Goal: Ask a question: Seek information or help from site administrators or community

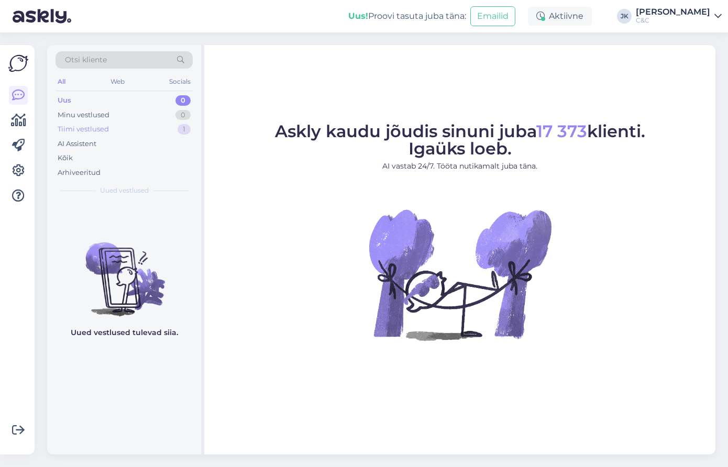
click at [159, 124] on div "Tiimi vestlused 1" at bounding box center [124, 129] width 137 height 15
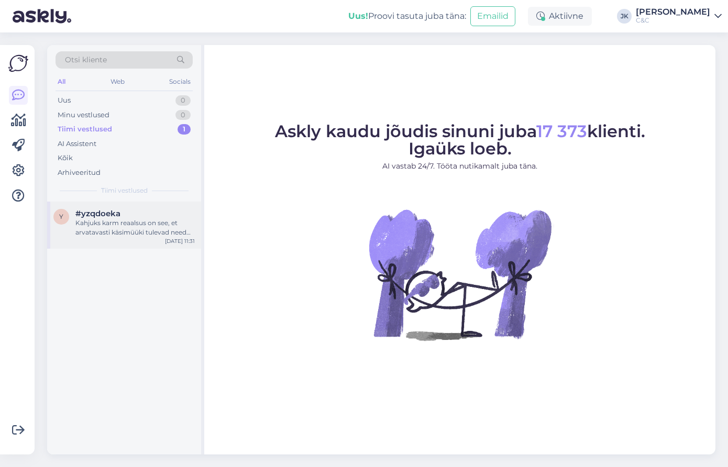
click at [117, 225] on div "Kahjuks karm reaalsus on see, et arvatavasti käsimüüki tulevad need seadmed all…" at bounding box center [134, 227] width 119 height 19
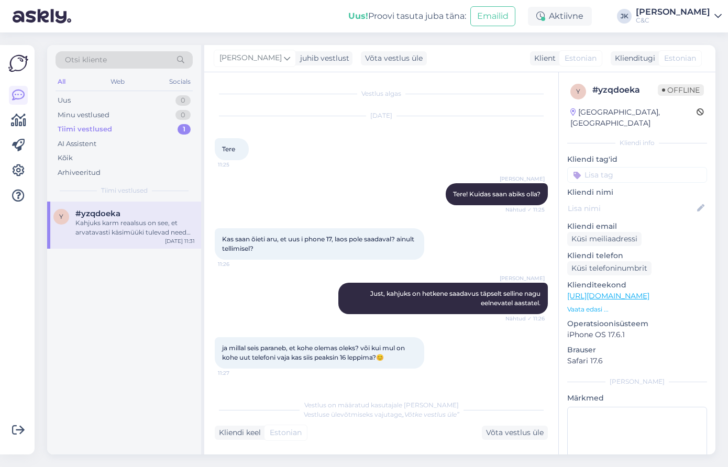
scroll to position [97, 0]
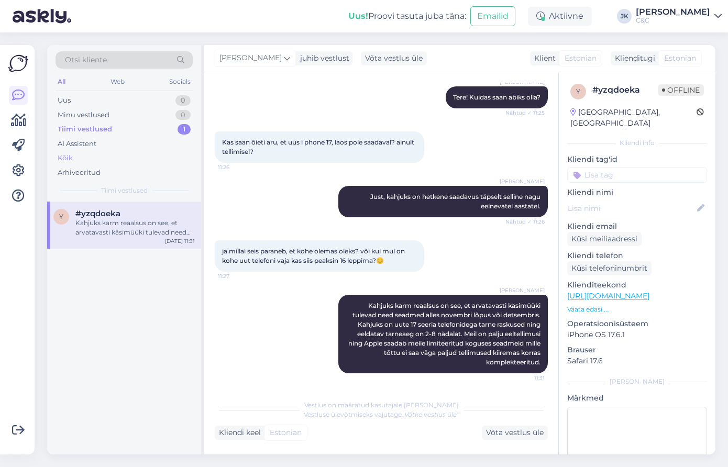
click at [139, 152] on div "Kõik" at bounding box center [124, 158] width 137 height 15
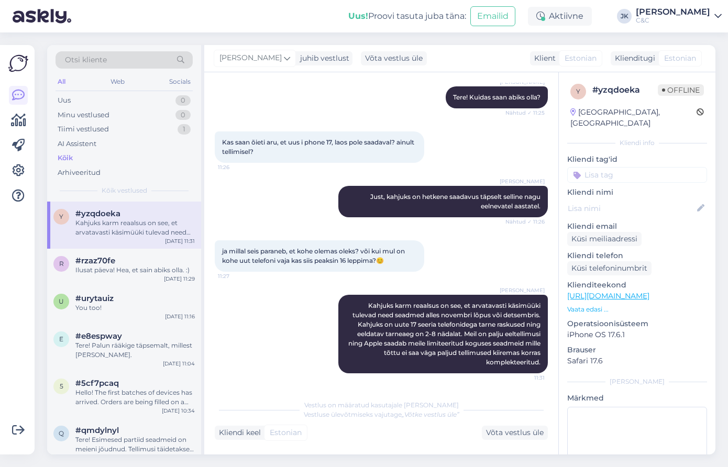
click at [226, 300] on div "[PERSON_NAME] Kahjuks karm reaalsus on see, et arvatavasti käsimüüki tulevad ne…" at bounding box center [381, 334] width 333 height 102
click at [224, 187] on div "[PERSON_NAME] Just, kahjuks on hetkene saadavus täpselt selline nagu eelnevatel…" at bounding box center [381, 201] width 333 height 54
click at [117, 258] on div "#rzaz70fe" at bounding box center [134, 260] width 119 height 9
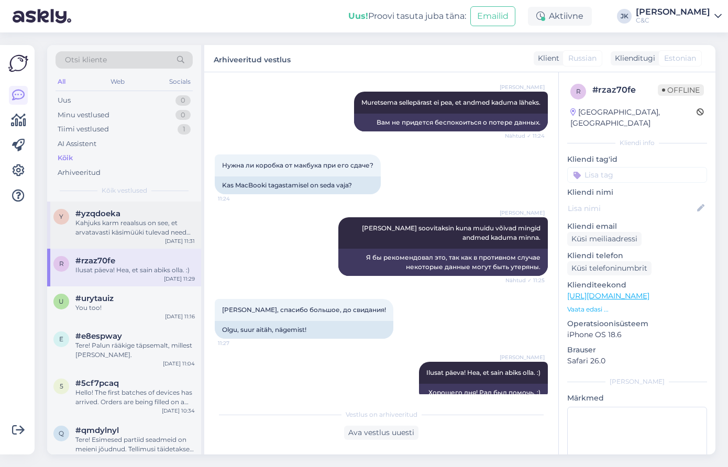
click at [127, 210] on div "#yzqdoeka" at bounding box center [134, 213] width 119 height 9
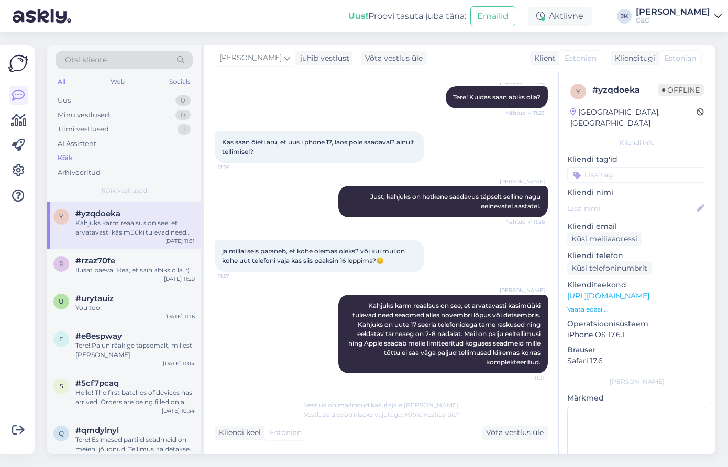
click at [240, 374] on div "[PERSON_NAME] Kahjuks karm reaalsus on see, et arvatavasti käsimüüki tulevad ne…" at bounding box center [381, 334] width 333 height 102
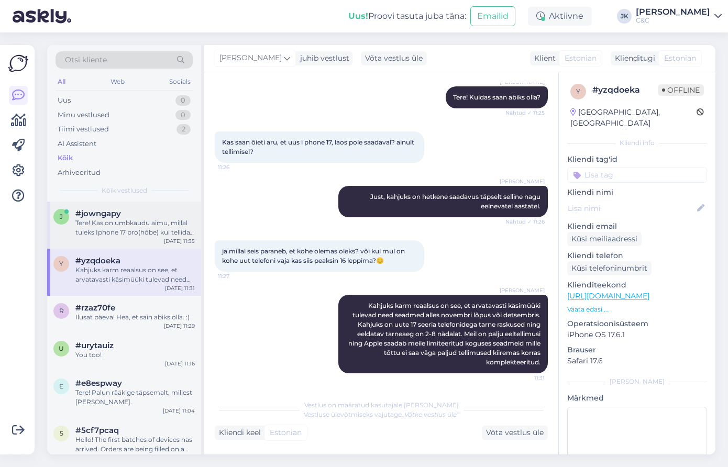
click at [86, 227] on div "Tere! Kas on umbkaudu aimu, millal tuleks Iphone 17 pro(hõbe) kui tellida? Kas …" at bounding box center [134, 227] width 119 height 19
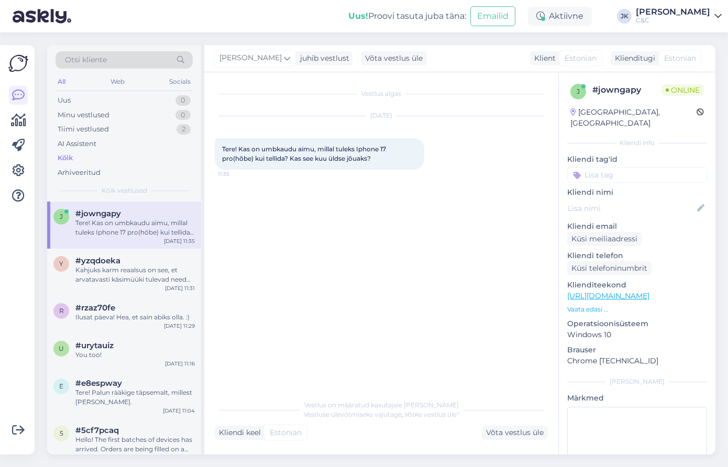
click at [289, 256] on div "Vestlus algas [DATE] Tere! Kas on umbkaudu aimu, millal tuleks Iphone 17 pro(hõ…" at bounding box center [386, 234] width 343 height 302
click at [270, 159] on span "Tere! Kas on umbkaudu aimu, millal tuleks Iphone 17 pro(hõbe) kui tellida? Kas …" at bounding box center [304, 153] width 165 height 17
click at [268, 282] on div "Vestlus algas [DATE] Tere! Kas on umbkaudu aimu, millal tuleks Iphone 17 pro(hõ…" at bounding box center [386, 234] width 343 height 302
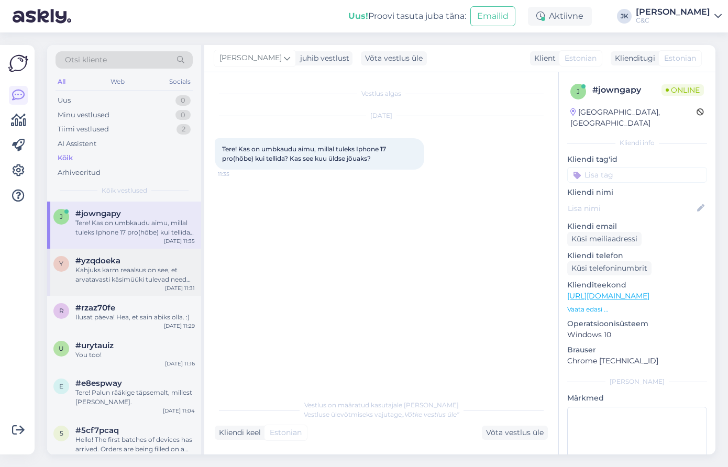
click at [149, 282] on div "Kahjuks karm reaalsus on see, et arvatavasti käsimüüki tulevad need seadmed all…" at bounding box center [134, 275] width 119 height 19
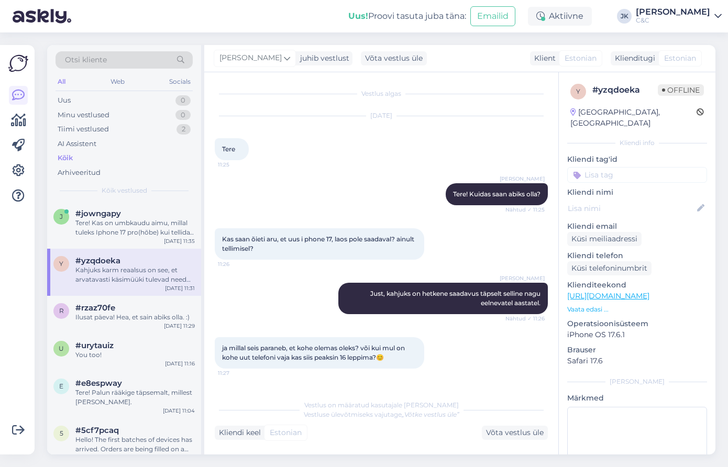
scroll to position [97, 0]
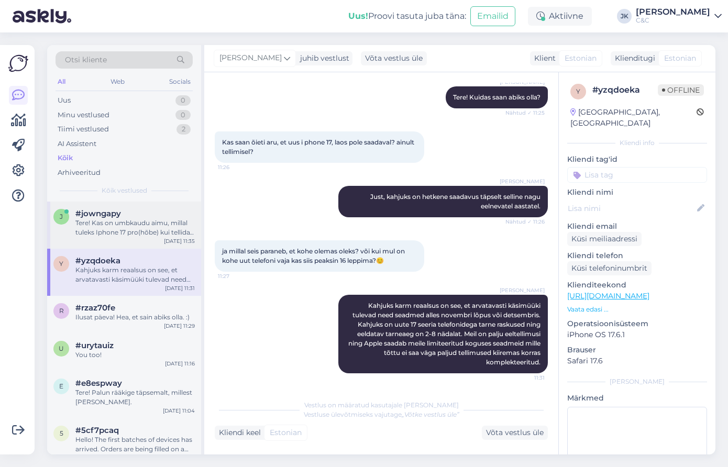
click at [72, 226] on div "j #jowngapy Tere! Kas on umbkaudu aimu, millal tuleks Iphone 17 pro(hõbe) kui t…" at bounding box center [123, 223] width 141 height 28
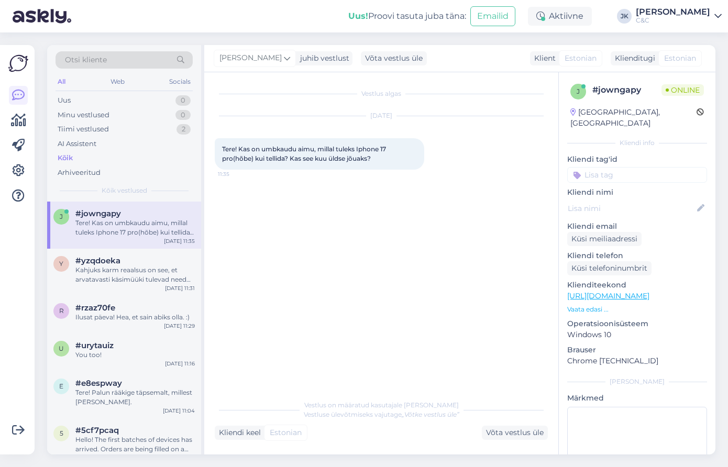
scroll to position [0, 0]
click at [17, 280] on div at bounding box center [18, 249] width 20 height 393
